Goal: Task Accomplishment & Management: Use online tool/utility

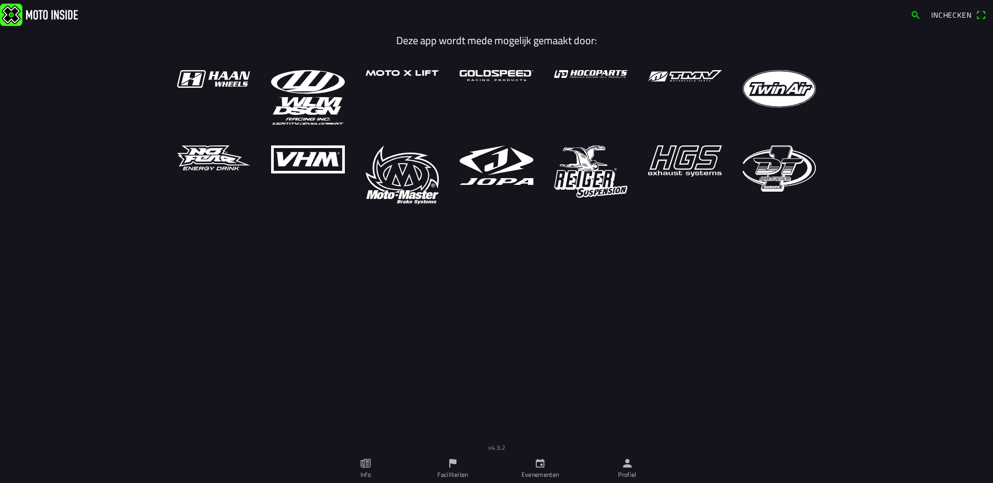
click at [619, 458] on link "Profiel" at bounding box center [627, 468] width 87 height 29
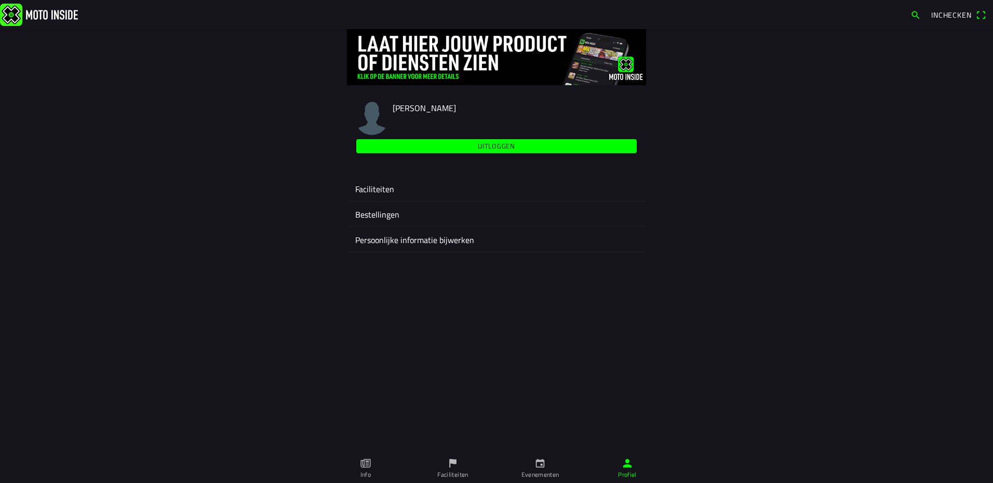
click at [369, 188] on ion-label "Faciliteiten" at bounding box center [496, 189] width 282 height 12
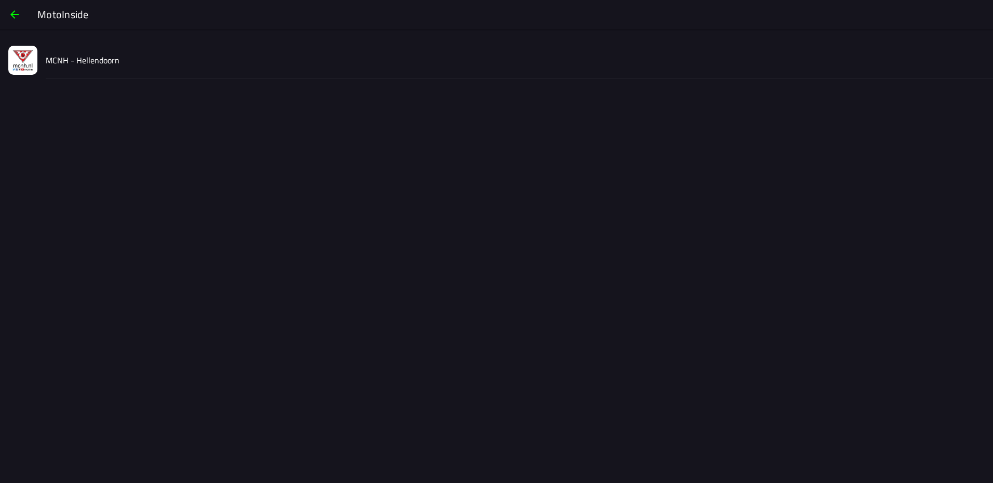
click at [78, 68] on div "MCNH - Hellendoorn" at bounding box center [515, 60] width 939 height 37
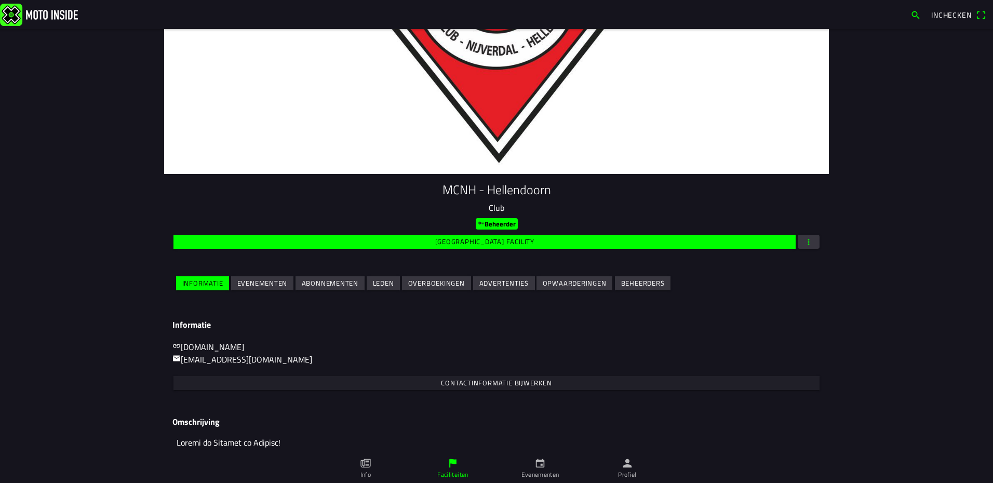
click at [241, 289] on span "Evenementen" at bounding box center [262, 283] width 50 height 14
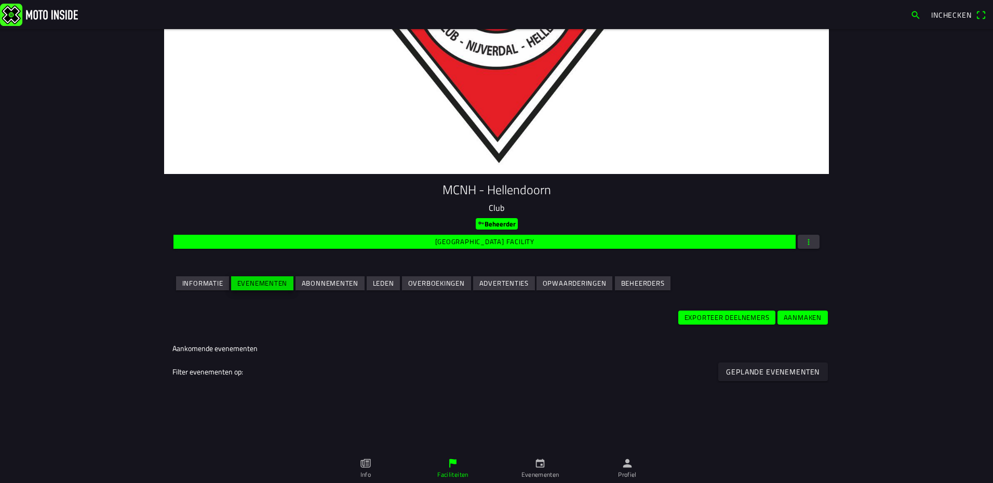
scroll to position [104, 0]
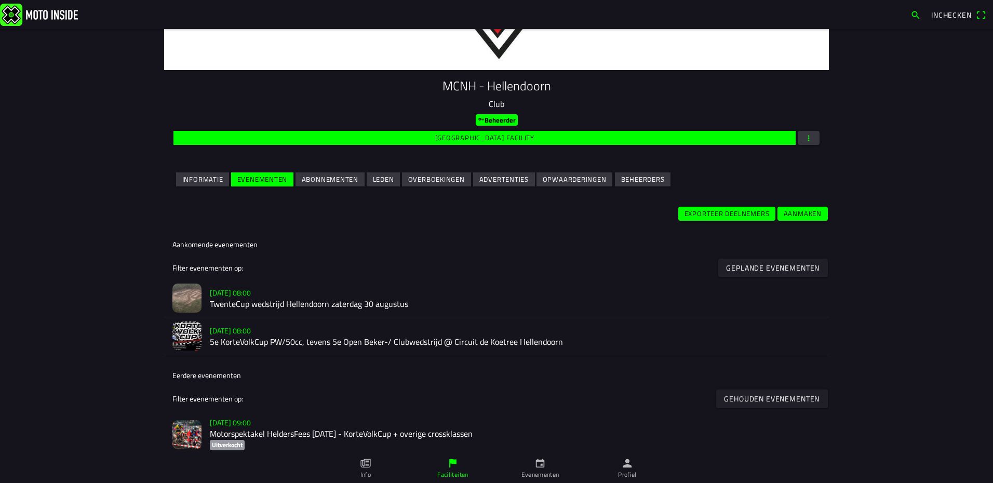
click at [214, 300] on h2 "TwenteCup wedstrijd Hellendoorn zaterdag 30 augustus" at bounding box center [515, 305] width 611 height 10
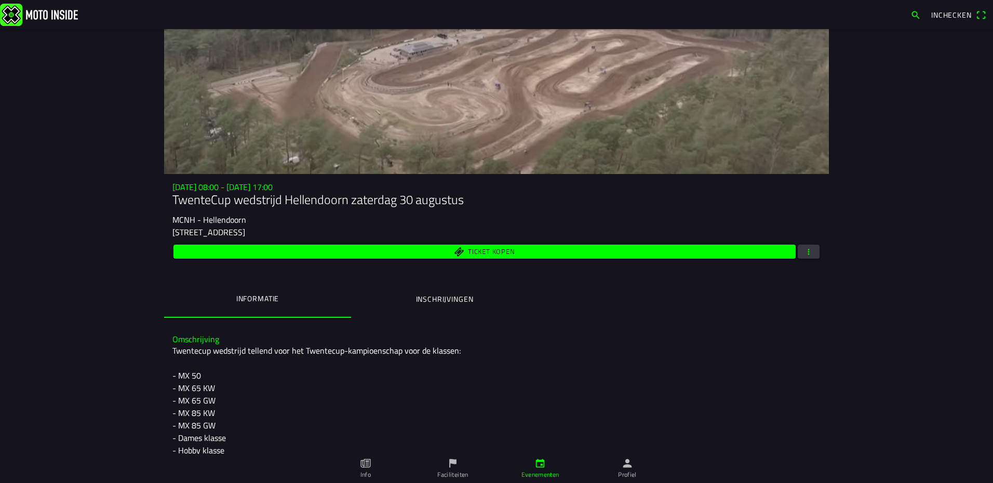
click at [807, 254] on span "button" at bounding box center [808, 252] width 9 height 14
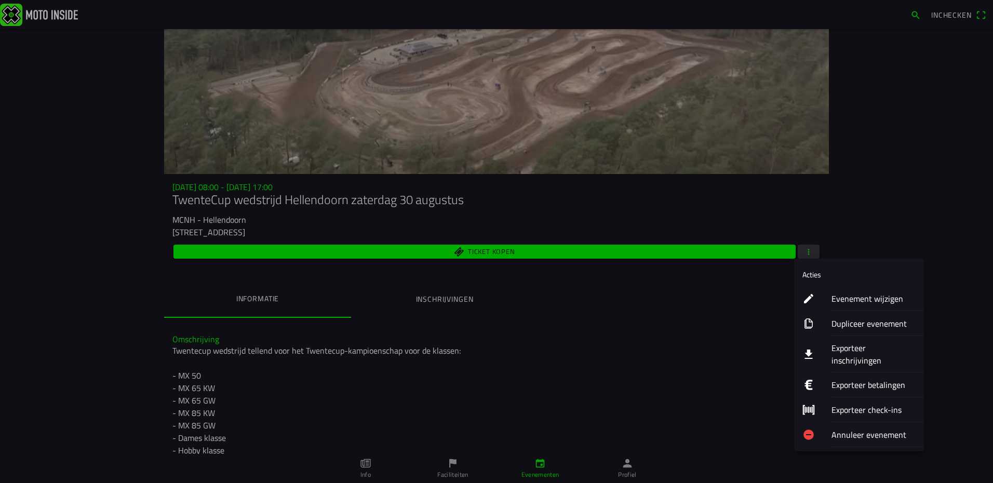
click at [868, 346] on ion-label "Exporteer inschrijvingen" at bounding box center [873, 354] width 84 height 25
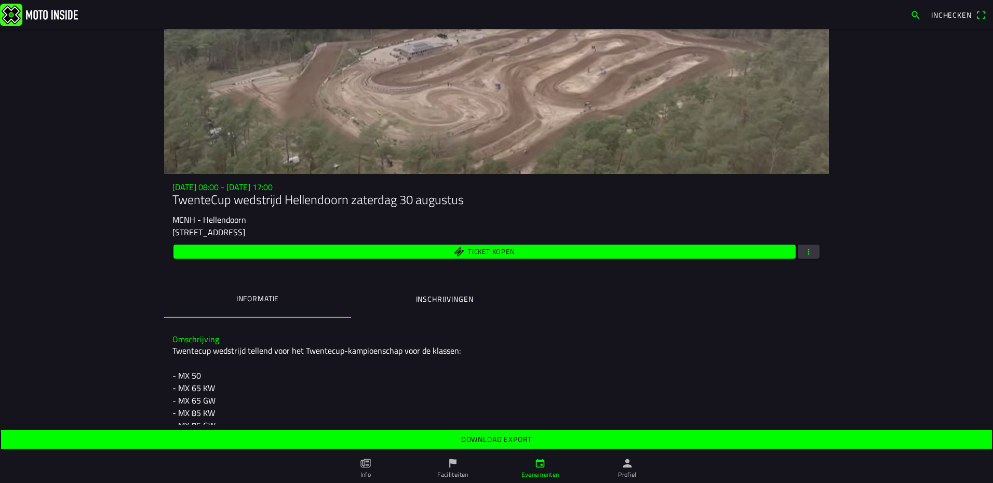
click at [0, 0] on slot "Download export" at bounding box center [0, 0] width 0 height 0
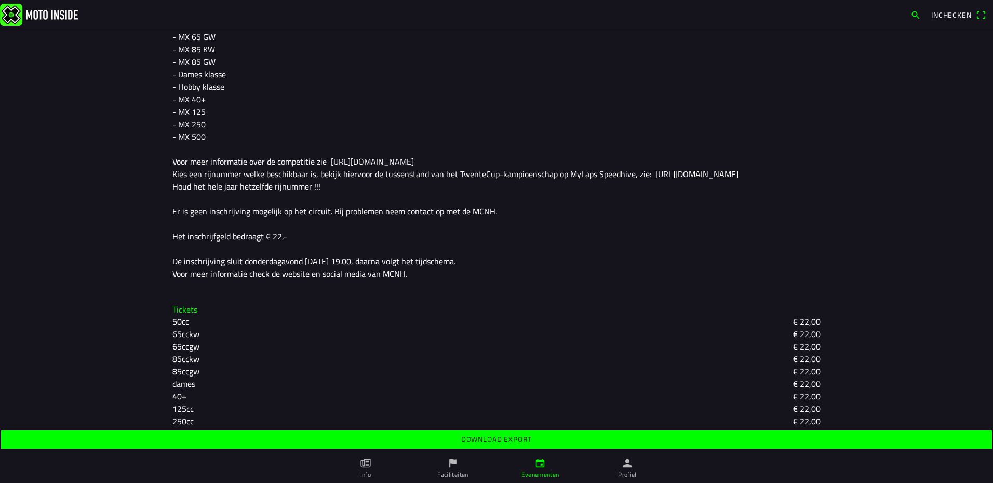
scroll to position [412, 0]
